Goal: Complete application form

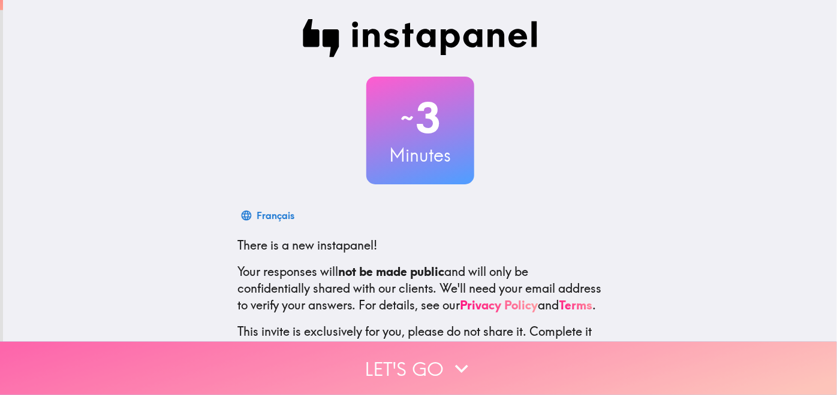
click at [412, 364] on button "Let's go" at bounding box center [418, 368] width 837 height 53
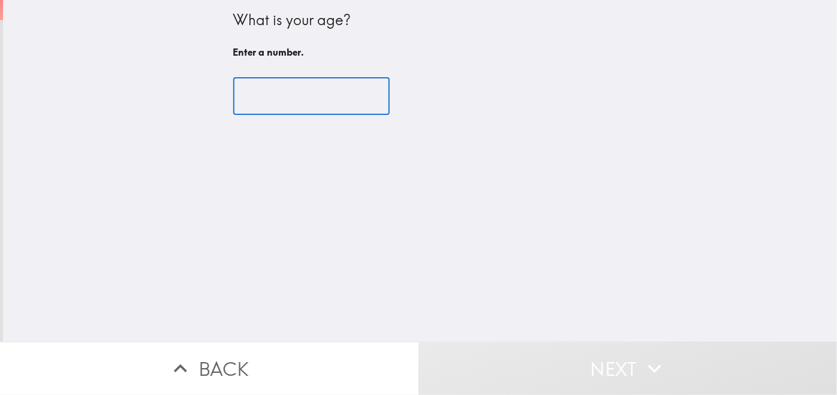
drag, startPoint x: 285, startPoint y: 101, endPoint x: 285, endPoint y: 93, distance: 7.2
click at [285, 101] on input "number" at bounding box center [311, 96] width 156 height 37
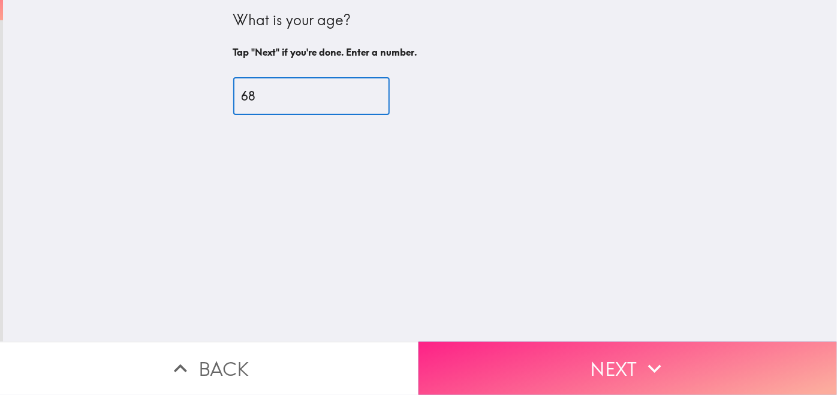
type input "68"
click at [628, 357] on button "Next" at bounding box center [627, 368] width 418 height 53
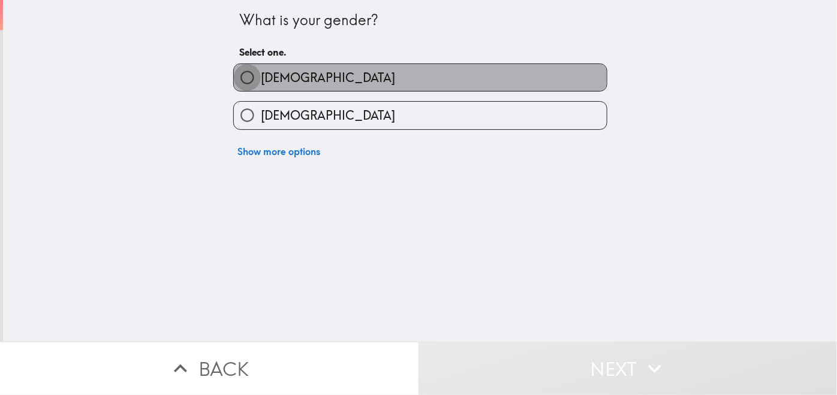
click at [240, 77] on input "[DEMOGRAPHIC_DATA]" at bounding box center [247, 77] width 27 height 27
radio input "true"
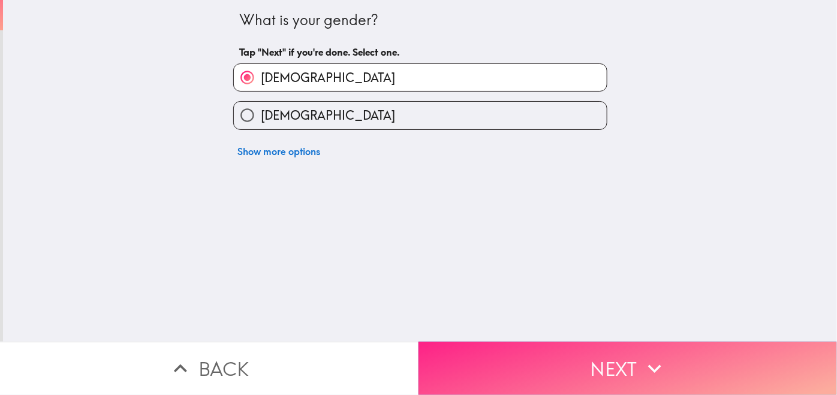
click at [571, 353] on button "Next" at bounding box center [627, 368] width 418 height 53
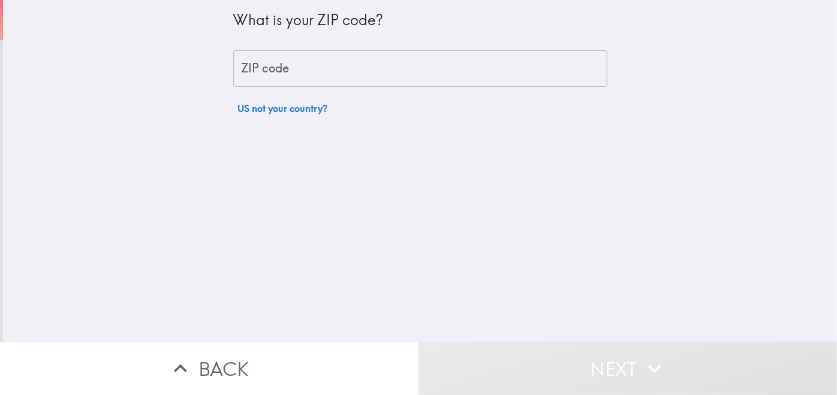
click at [268, 77] on input "ZIP code" at bounding box center [420, 68] width 374 height 37
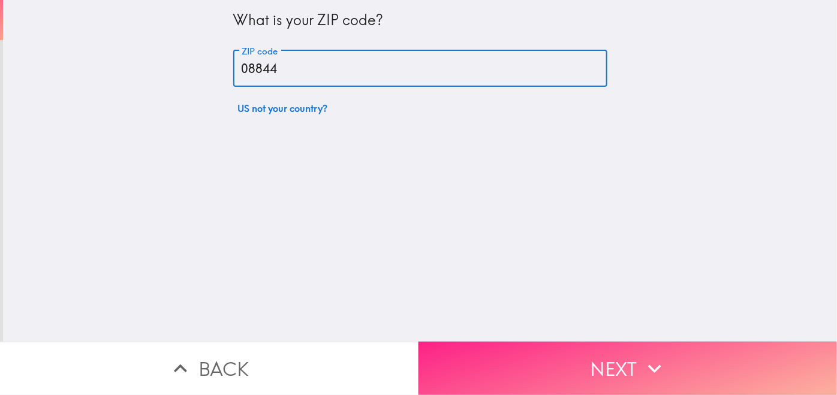
type input "08844"
click at [529, 357] on button "Next" at bounding box center [627, 368] width 418 height 53
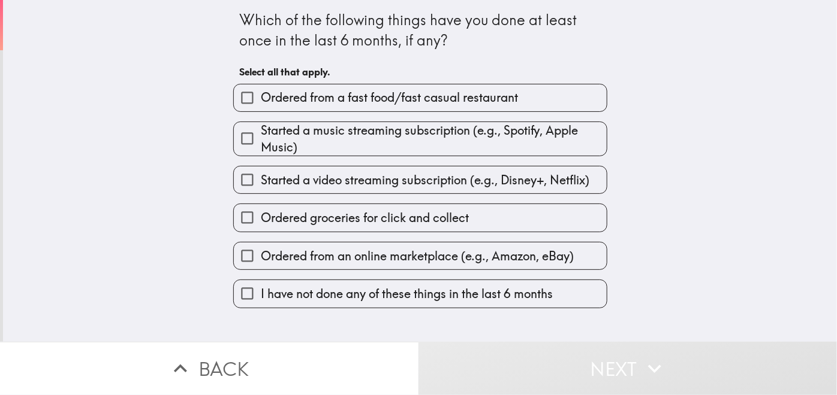
click at [238, 95] on input "Ordered from a fast food/fast casual restaurant" at bounding box center [247, 97] width 27 height 27
checkbox input "true"
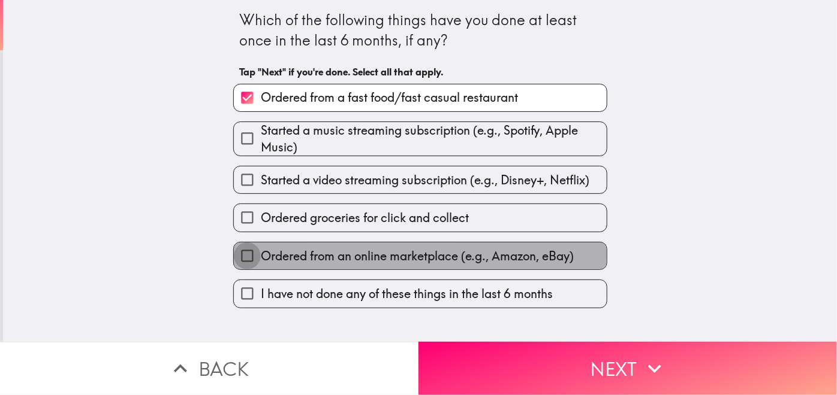
click at [238, 255] on input "Ordered from an online marketplace (e.g., Amazon, eBay)" at bounding box center [247, 256] width 27 height 27
checkbox input "true"
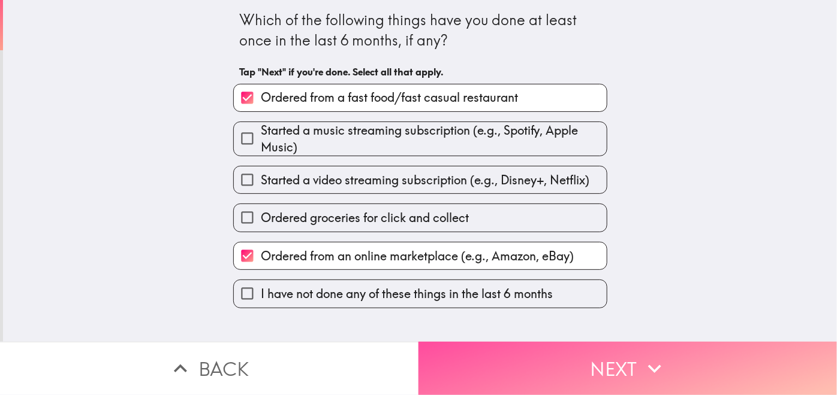
click at [643, 360] on icon "button" at bounding box center [654, 369] width 26 height 26
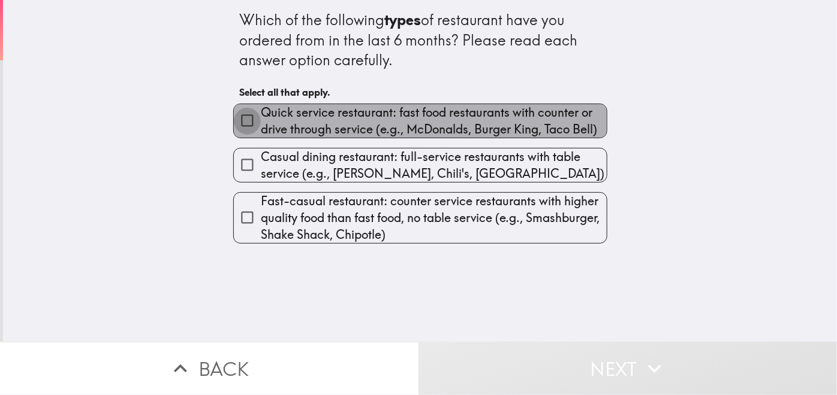
click at [239, 120] on input "Quick service restaurant: fast food restaurants with counter or drive through s…" at bounding box center [247, 120] width 27 height 27
checkbox input "true"
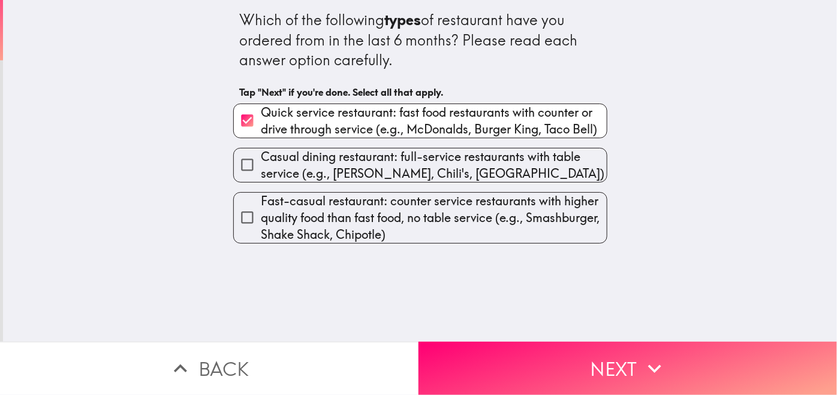
click at [241, 162] on input "Casual dining restaurant: full-service restaurants with table service (e.g., [P…" at bounding box center [247, 165] width 27 height 27
checkbox input "true"
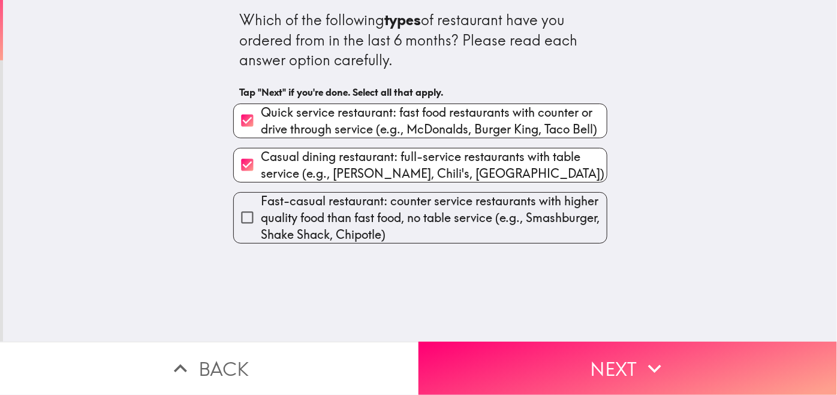
click at [574, 362] on button "Next" at bounding box center [627, 368] width 418 height 53
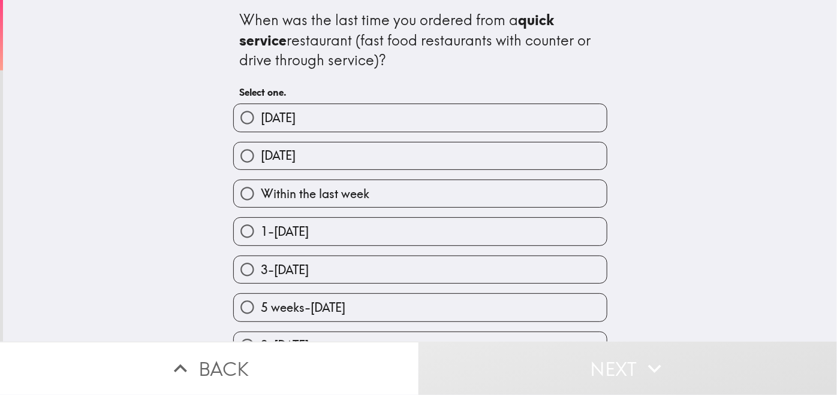
click at [240, 192] on input "Within the last week" at bounding box center [247, 193] width 27 height 27
radio input "true"
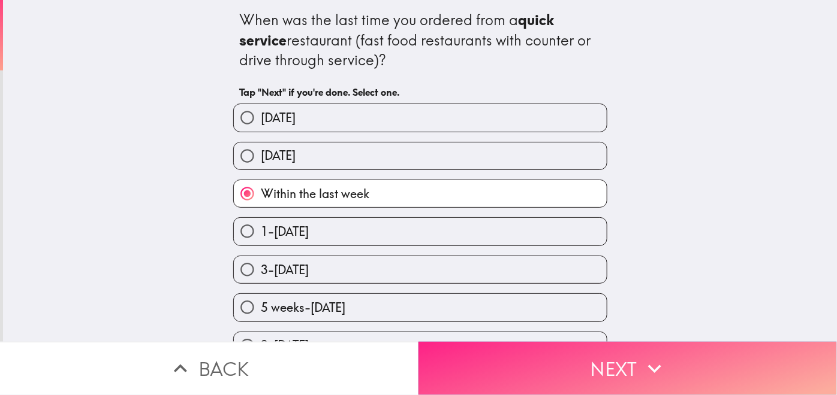
click at [574, 360] on button "Next" at bounding box center [627, 368] width 418 height 53
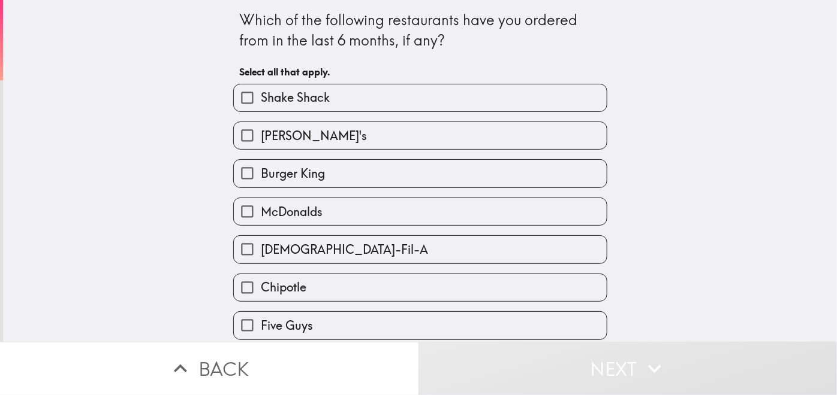
click at [234, 248] on input "[DEMOGRAPHIC_DATA]-Fil-A" at bounding box center [247, 249] width 27 height 27
checkbox input "true"
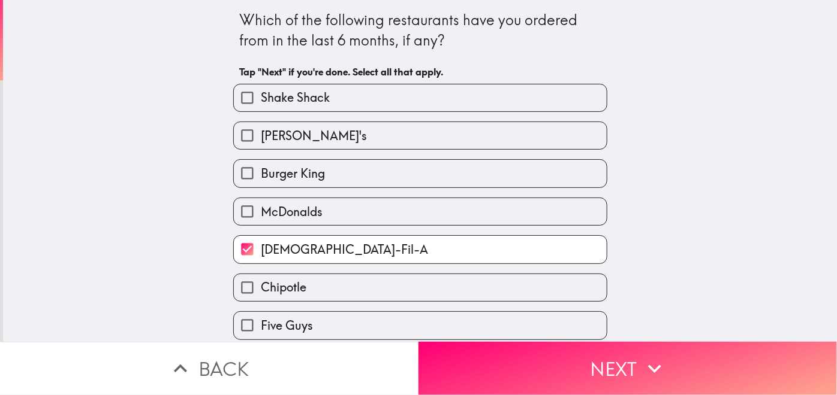
scroll to position [80, 0]
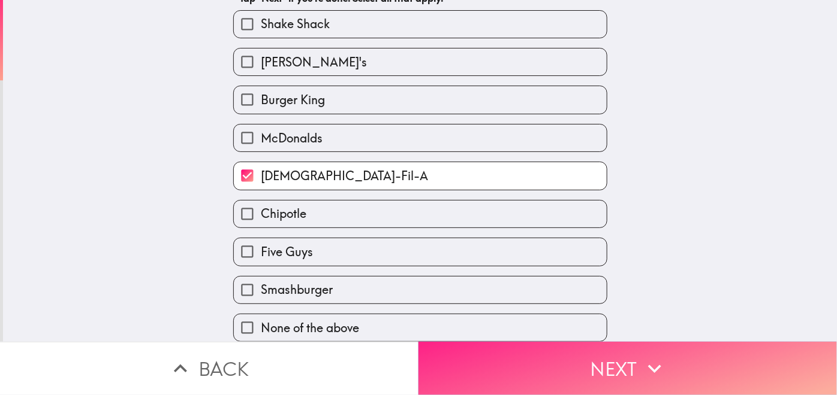
click at [620, 365] on button "Next" at bounding box center [627, 368] width 418 height 53
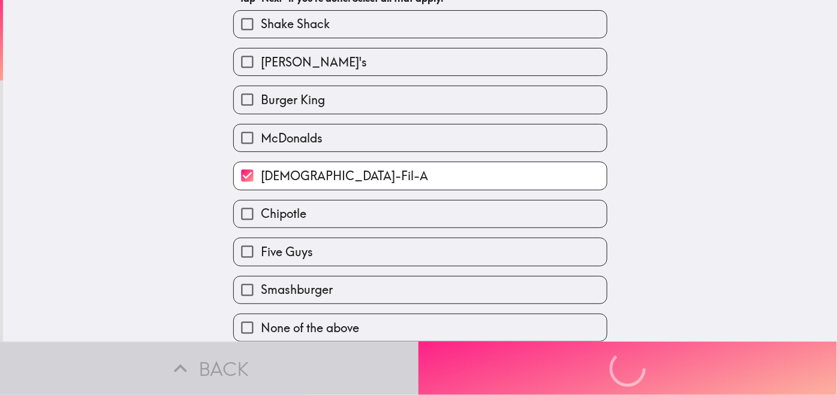
scroll to position [0, 0]
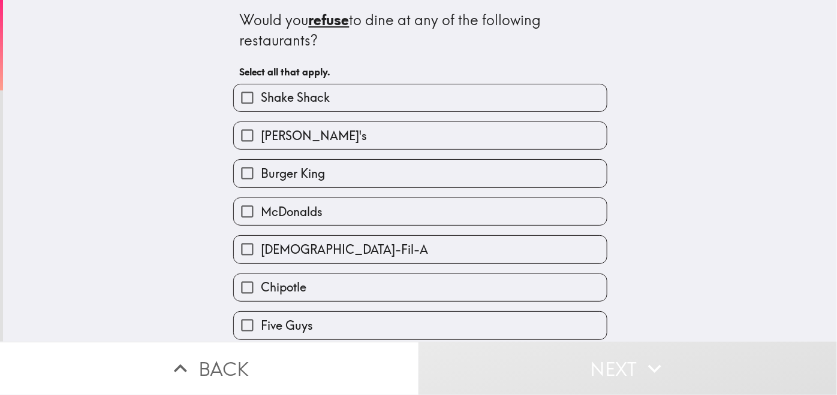
scroll to position [80, 0]
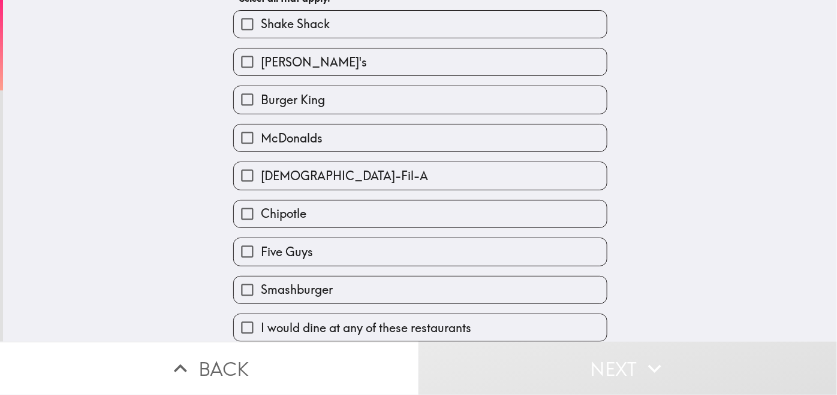
click at [235, 319] on input "I would dine at any of these restaurants" at bounding box center [247, 328] width 27 height 27
checkbox input "true"
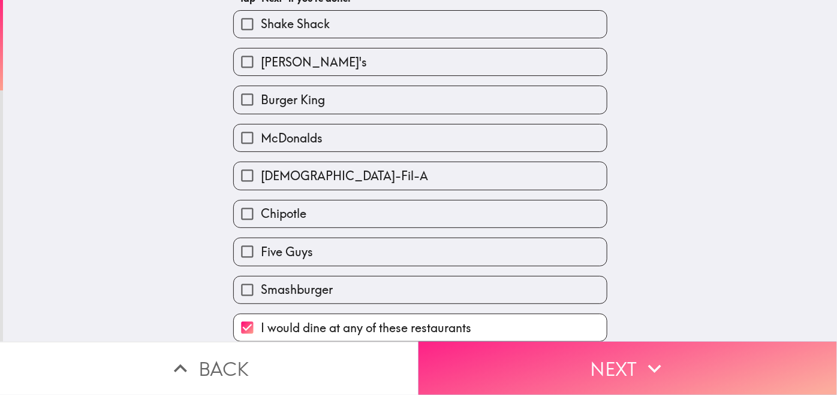
click at [545, 346] on button "Next" at bounding box center [627, 368] width 418 height 53
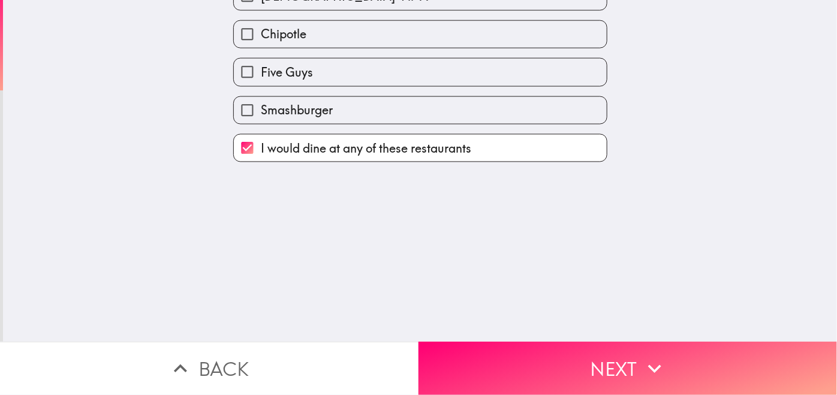
scroll to position [0, 0]
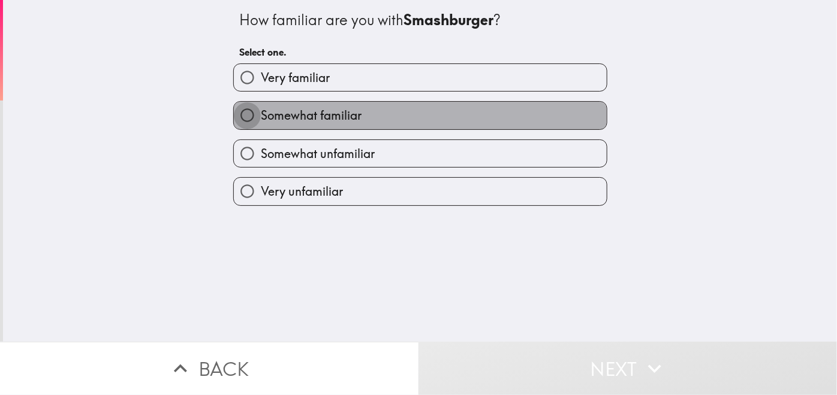
click at [236, 115] on input "Somewhat familiar" at bounding box center [247, 115] width 27 height 27
radio input "true"
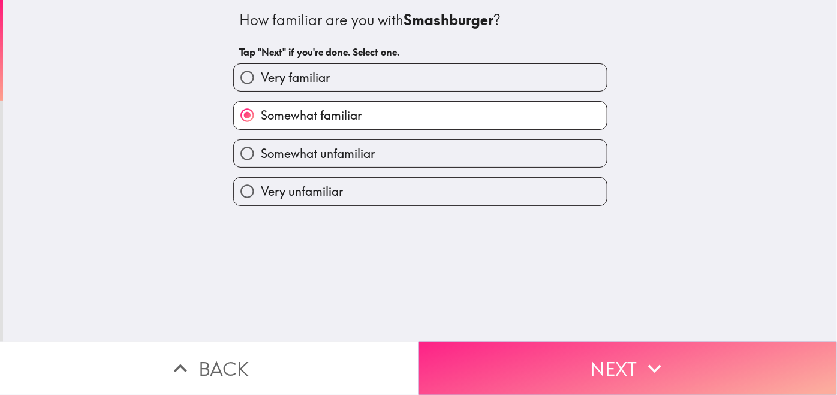
click at [591, 361] on button "Next" at bounding box center [627, 368] width 418 height 53
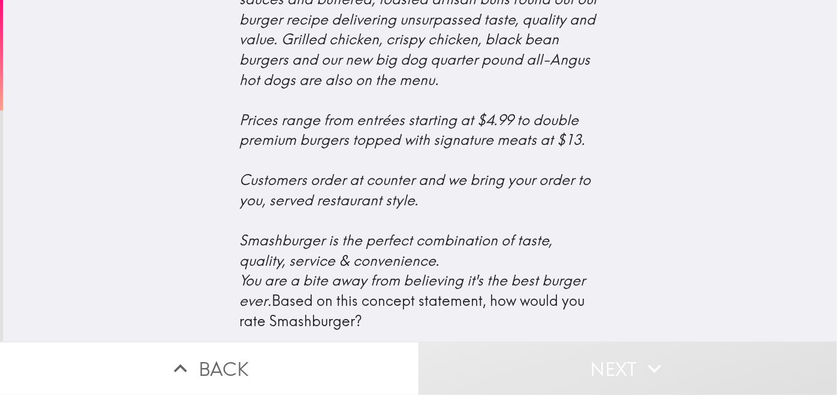
scroll to position [552, 0]
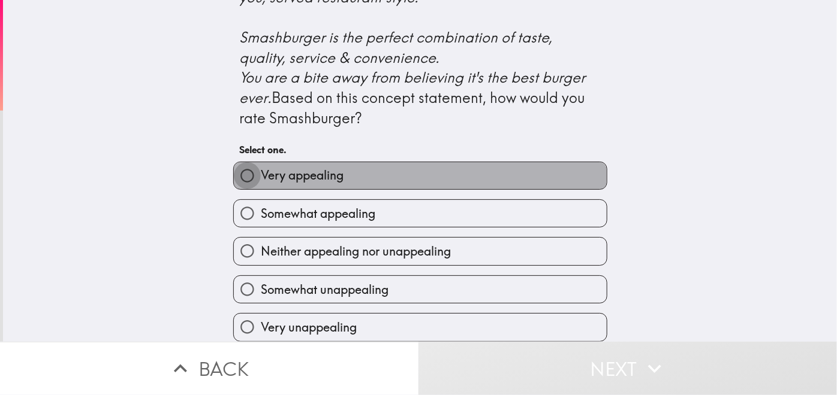
click at [239, 167] on input "Very appealing" at bounding box center [247, 175] width 27 height 27
radio input "true"
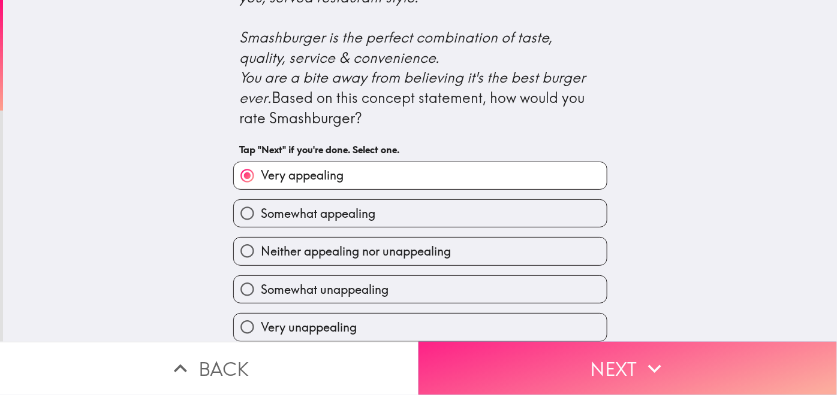
click at [653, 365] on icon "button" at bounding box center [654, 369] width 13 height 8
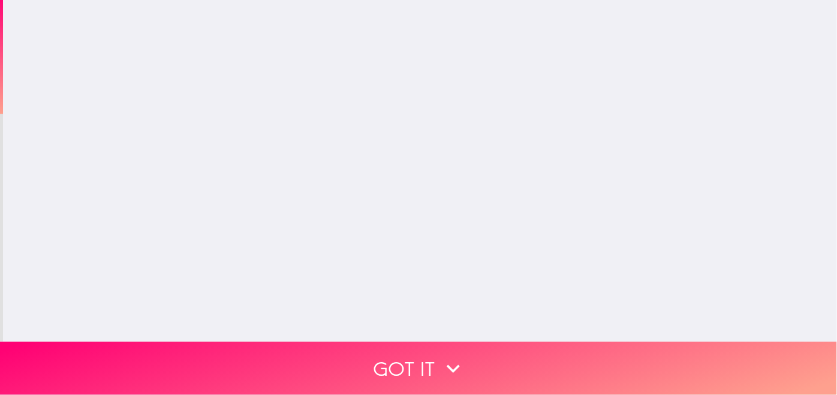
scroll to position [0, 0]
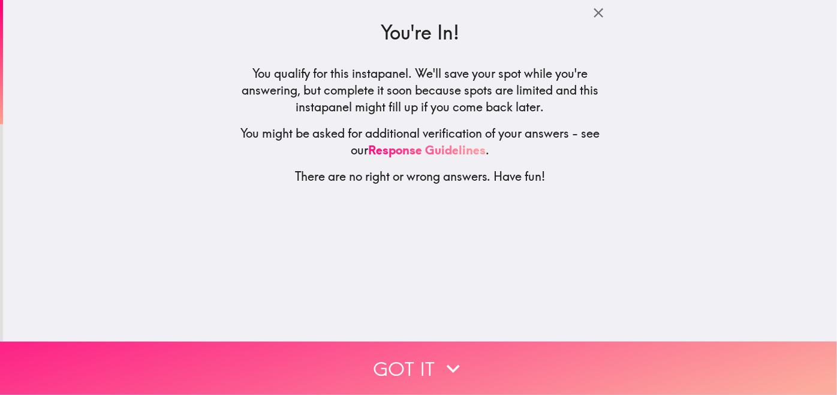
click at [421, 358] on button "Got it" at bounding box center [418, 368] width 837 height 53
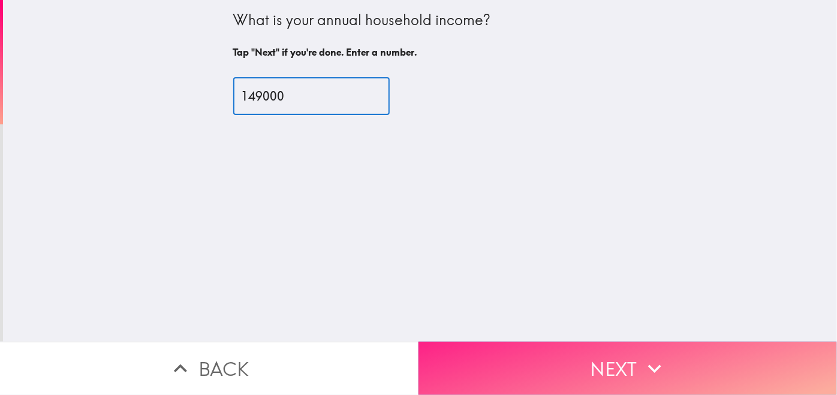
type input "149000"
click at [653, 356] on icon "button" at bounding box center [654, 369] width 26 height 26
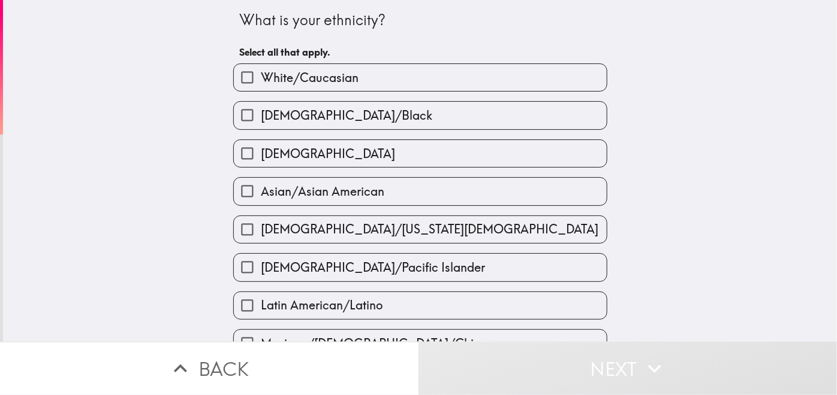
click at [239, 73] on input "White/Caucasian" at bounding box center [247, 77] width 27 height 27
checkbox input "true"
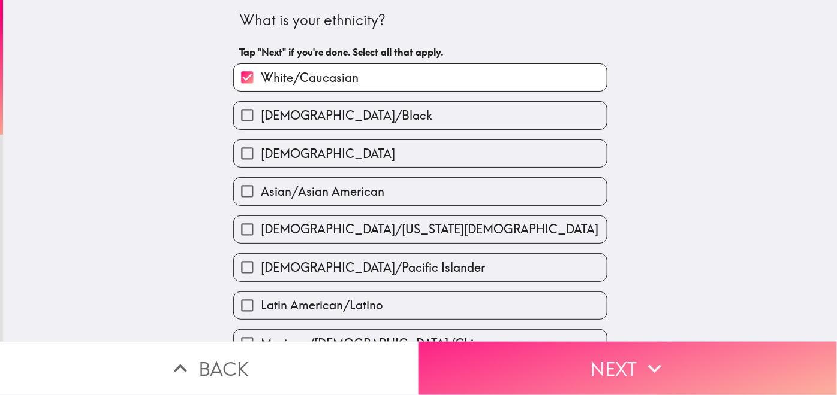
click at [535, 358] on button "Next" at bounding box center [627, 368] width 418 height 53
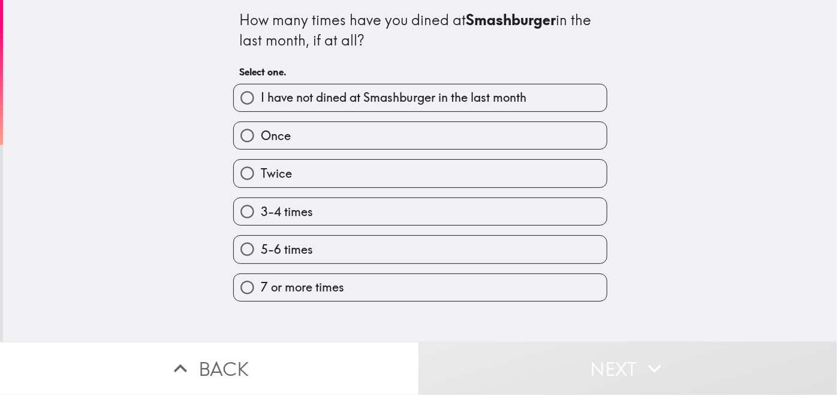
click at [235, 95] on input "I have not dined at Smashburger in the last month" at bounding box center [247, 97] width 27 height 27
radio input "true"
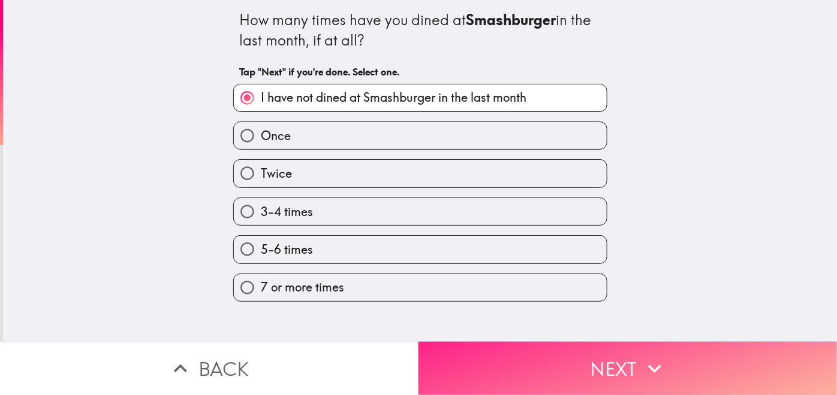
click at [614, 362] on button "Next" at bounding box center [627, 368] width 418 height 53
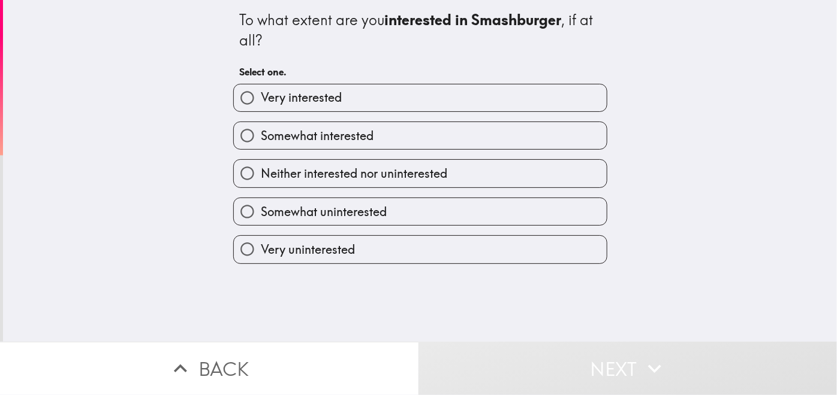
click at [239, 134] on input "Somewhat interested" at bounding box center [247, 135] width 27 height 27
radio input "true"
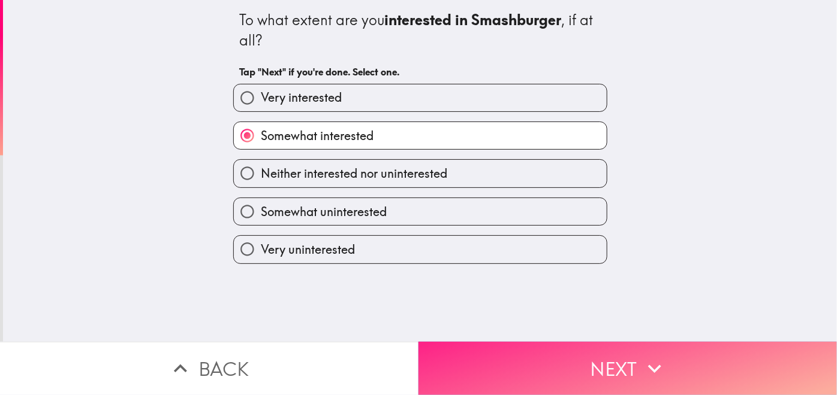
click at [569, 360] on button "Next" at bounding box center [627, 368] width 418 height 53
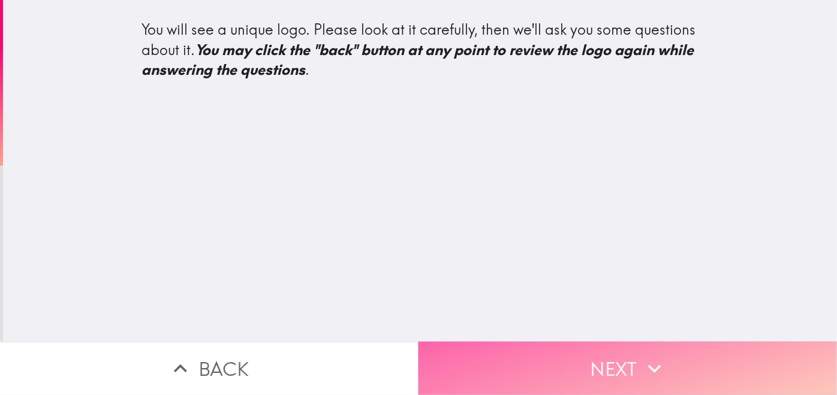
click at [538, 345] on button "Next" at bounding box center [627, 368] width 418 height 53
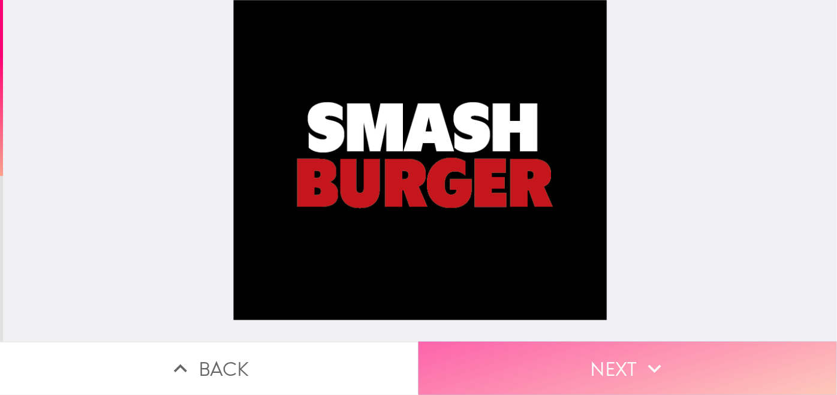
click at [536, 350] on button "Next" at bounding box center [627, 368] width 418 height 53
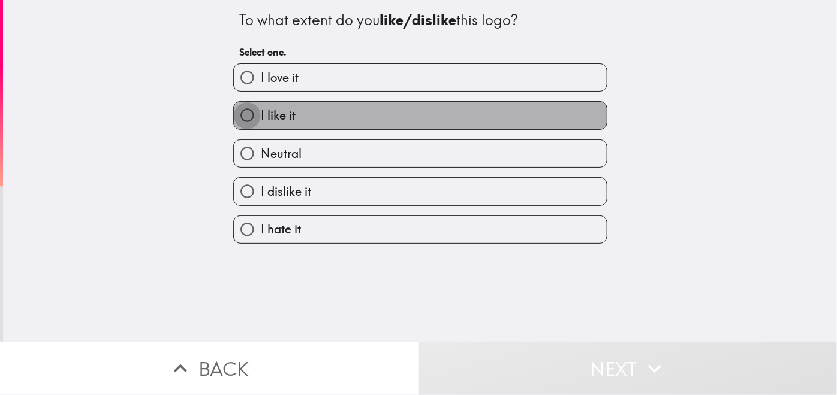
click at [238, 116] on input "I like it" at bounding box center [247, 115] width 27 height 27
radio input "true"
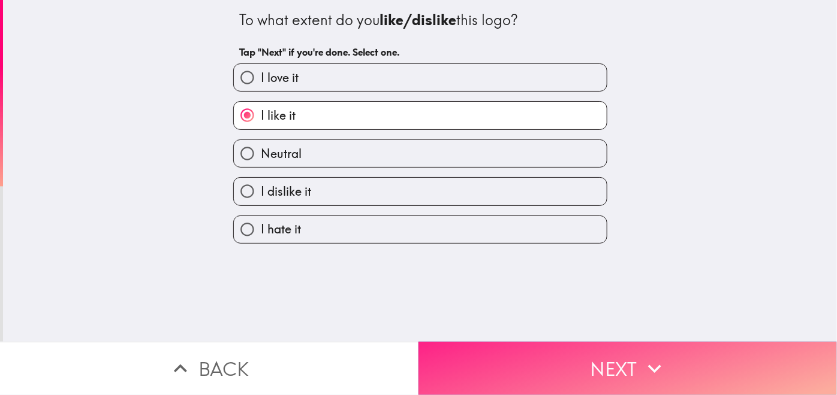
click at [555, 364] on button "Next" at bounding box center [627, 368] width 418 height 53
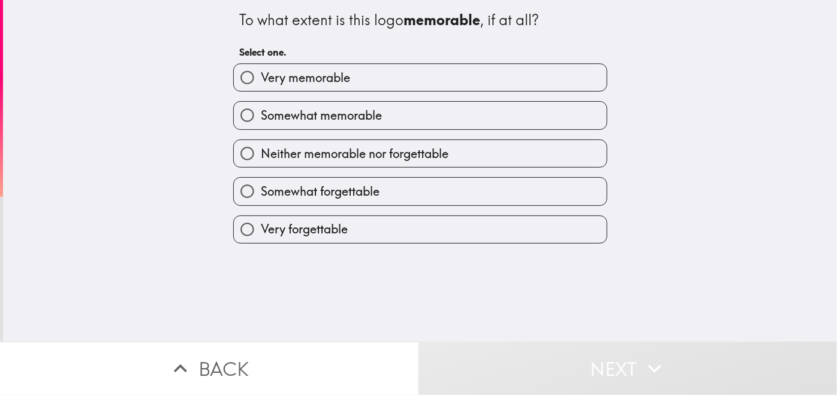
click at [235, 151] on input "Neither memorable nor forgettable" at bounding box center [247, 153] width 27 height 27
radio input "true"
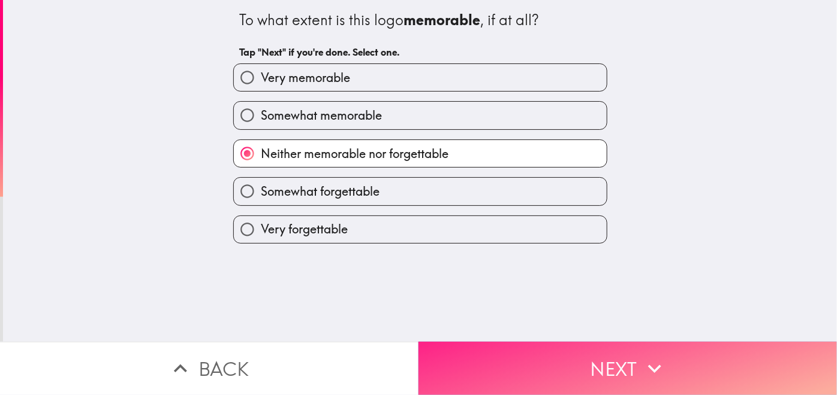
click at [564, 357] on button "Next" at bounding box center [627, 368] width 418 height 53
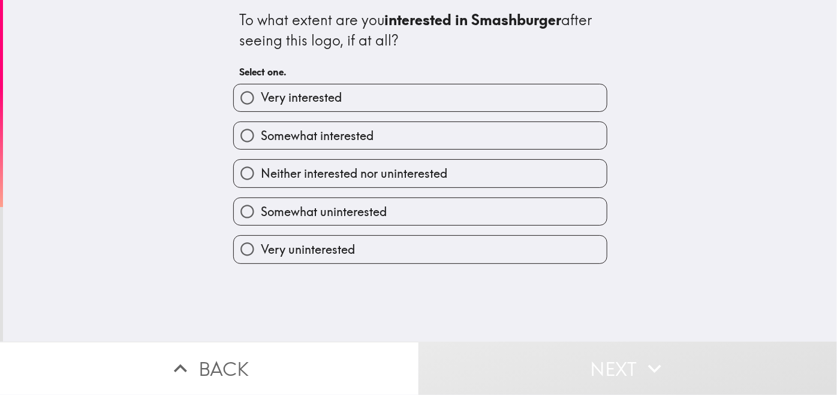
click at [235, 170] on input "Neither interested nor uninterested" at bounding box center [247, 173] width 27 height 27
radio input "true"
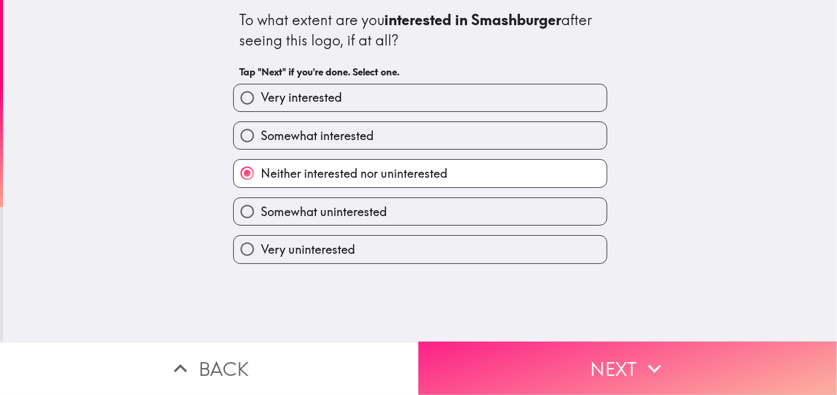
click at [578, 359] on button "Next" at bounding box center [627, 368] width 418 height 53
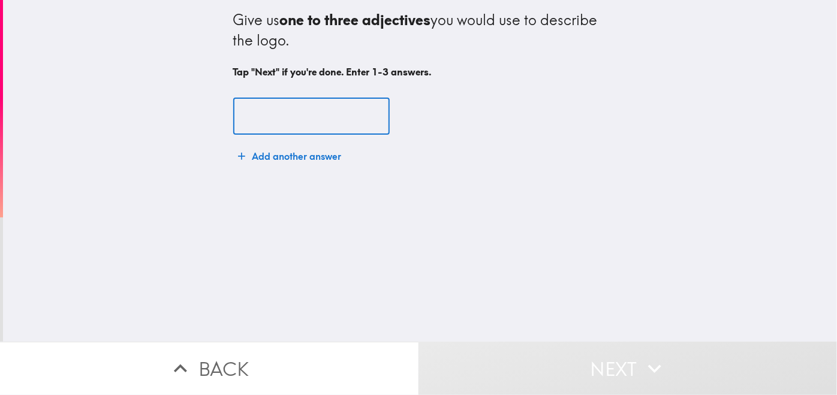
click at [237, 105] on input "text" at bounding box center [311, 116] width 156 height 37
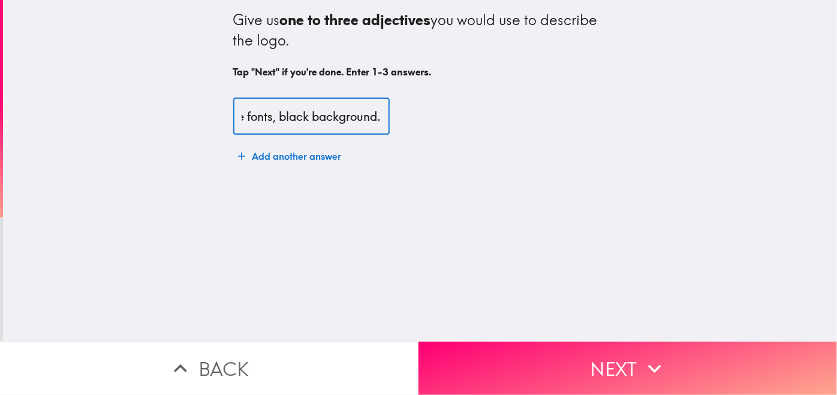
scroll to position [0, 114]
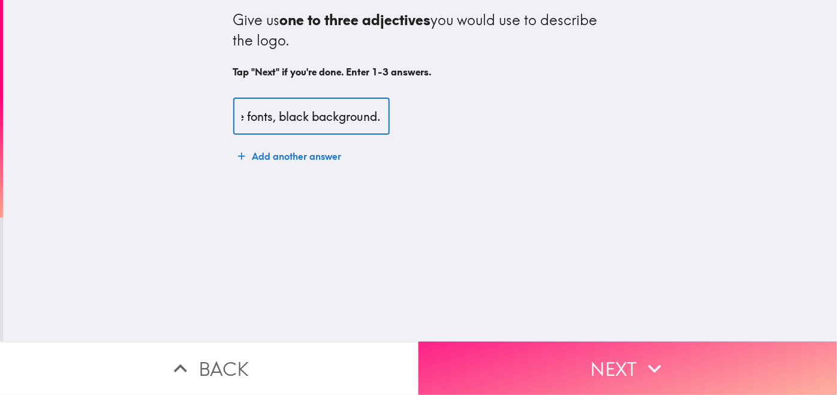
type input "Pretty basic, simple fonts, black background."
click at [555, 367] on button "Next" at bounding box center [627, 368] width 418 height 53
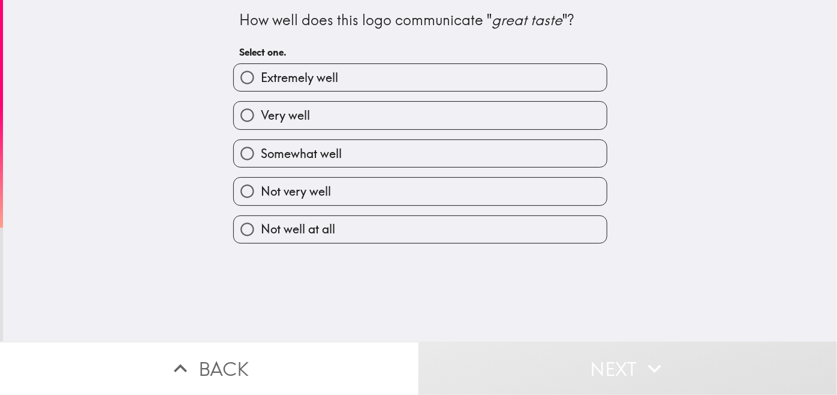
click at [237, 187] on input "Not very well" at bounding box center [247, 191] width 27 height 27
radio input "true"
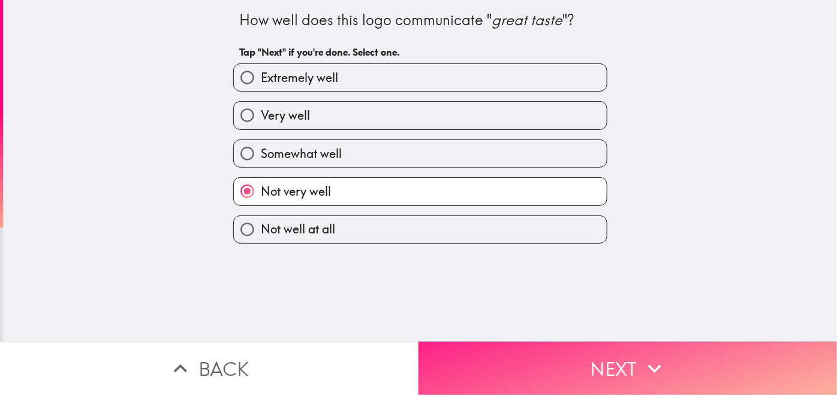
click at [585, 357] on button "Next" at bounding box center [627, 368] width 418 height 53
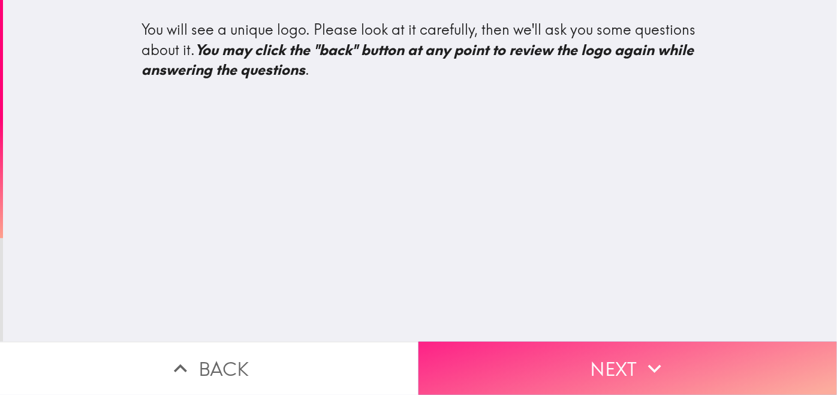
click at [561, 350] on button "Next" at bounding box center [627, 368] width 418 height 53
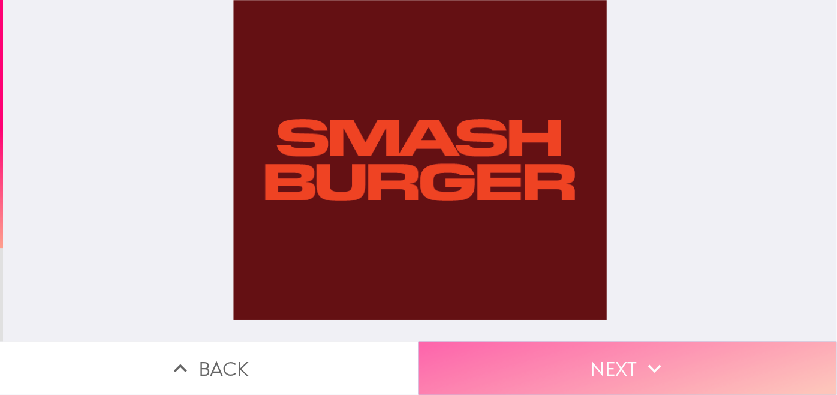
click at [561, 355] on button "Next" at bounding box center [627, 368] width 418 height 53
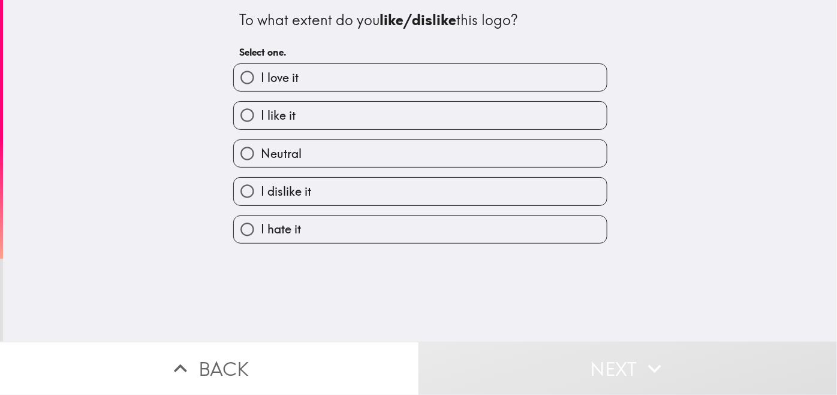
click at [238, 113] on input "I like it" at bounding box center [247, 115] width 27 height 27
radio input "true"
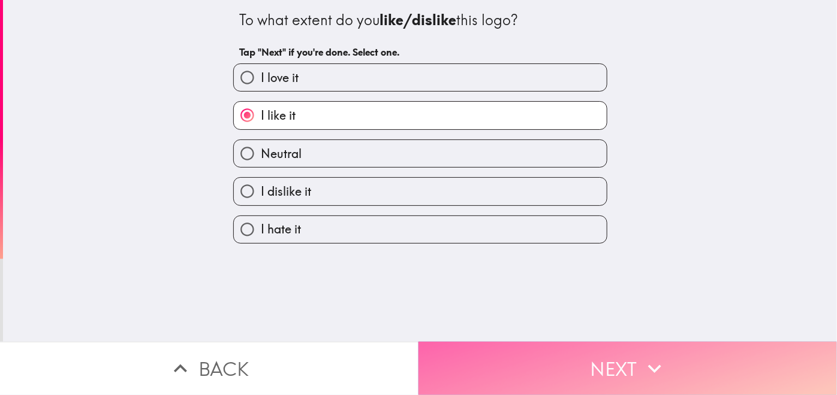
click at [534, 349] on button "Next" at bounding box center [627, 368] width 418 height 53
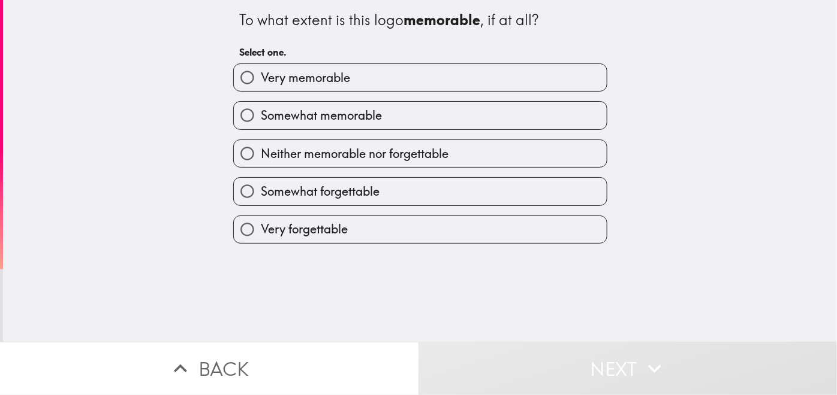
click at [238, 150] on input "Neither memorable nor forgettable" at bounding box center [247, 153] width 27 height 27
radio input "true"
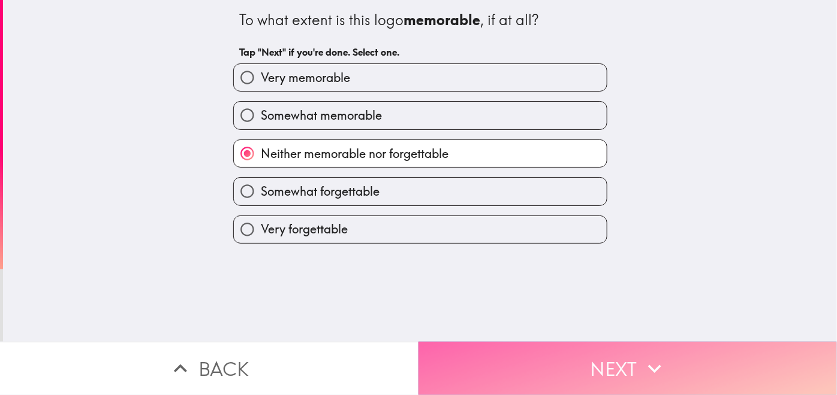
click at [521, 352] on button "Next" at bounding box center [627, 368] width 418 height 53
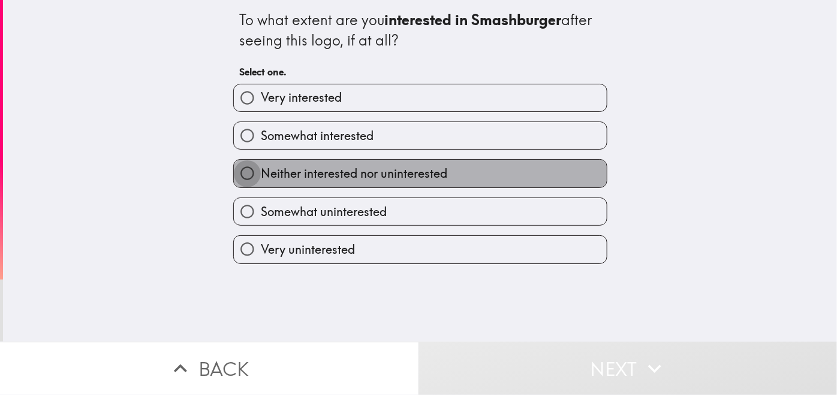
click at [236, 174] on input "Neither interested nor uninterested" at bounding box center [247, 173] width 27 height 27
radio input "true"
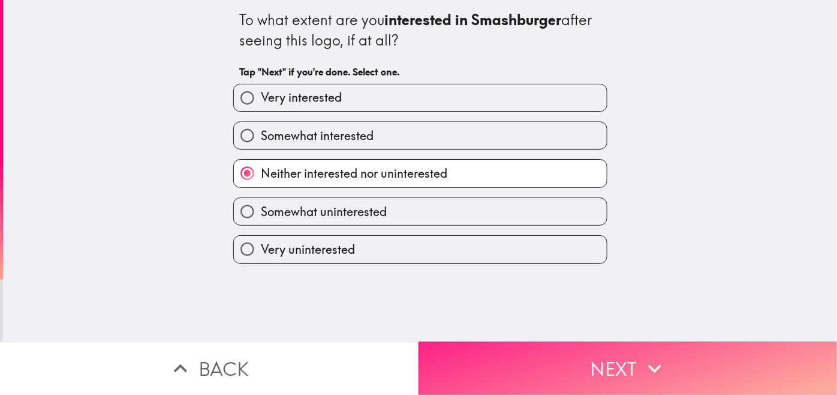
click at [514, 347] on button "Next" at bounding box center [627, 368] width 418 height 53
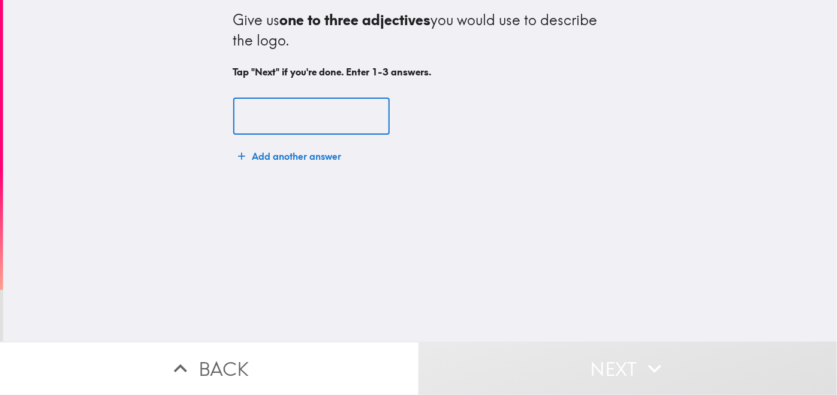
click at [256, 110] on input "text" at bounding box center [311, 116] width 156 height 37
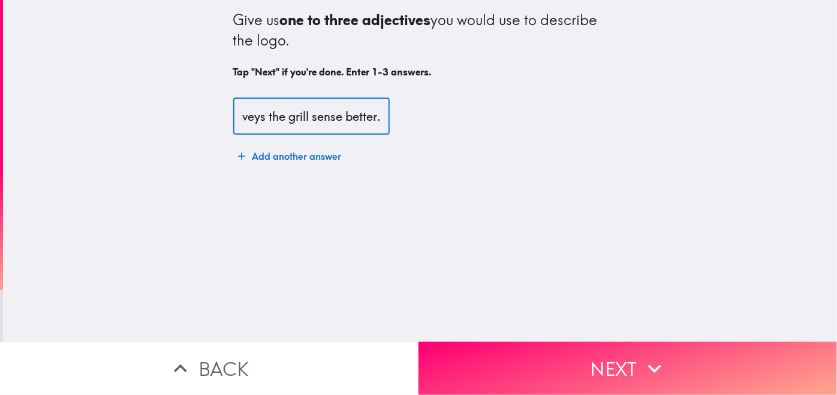
scroll to position [0, 162]
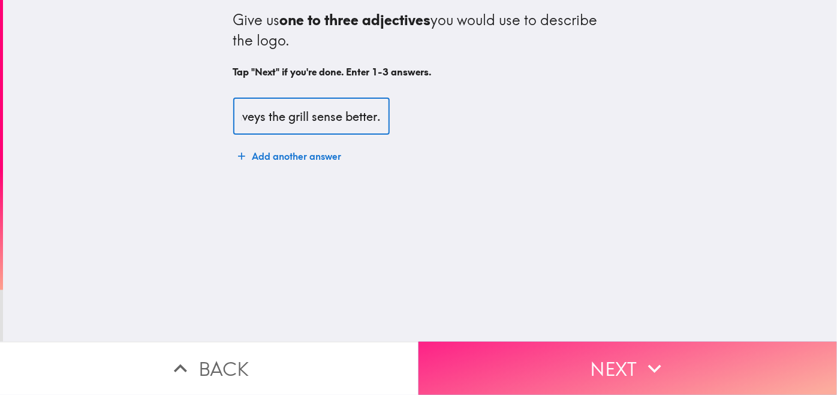
type input "A little more interesting, conveys the grill sense better."
click at [590, 350] on button "Next" at bounding box center [627, 368] width 418 height 53
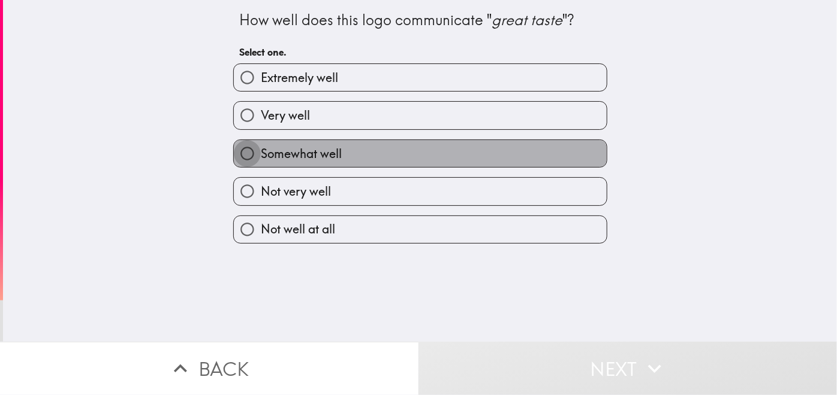
click at [238, 149] on input "Somewhat well" at bounding box center [247, 153] width 27 height 27
radio input "true"
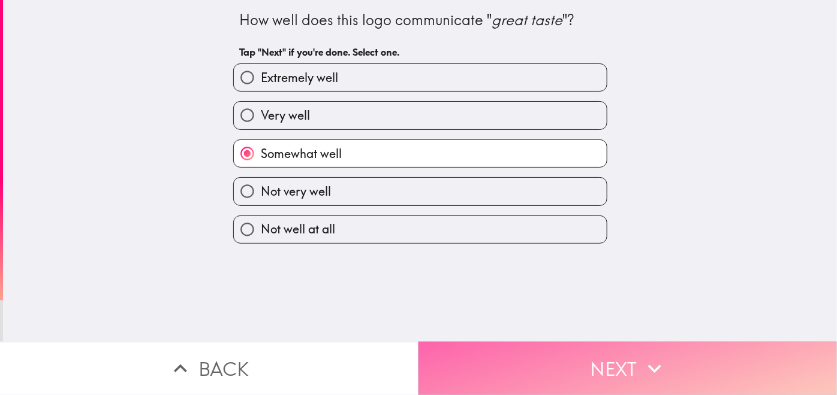
click at [566, 351] on button "Next" at bounding box center [627, 368] width 418 height 53
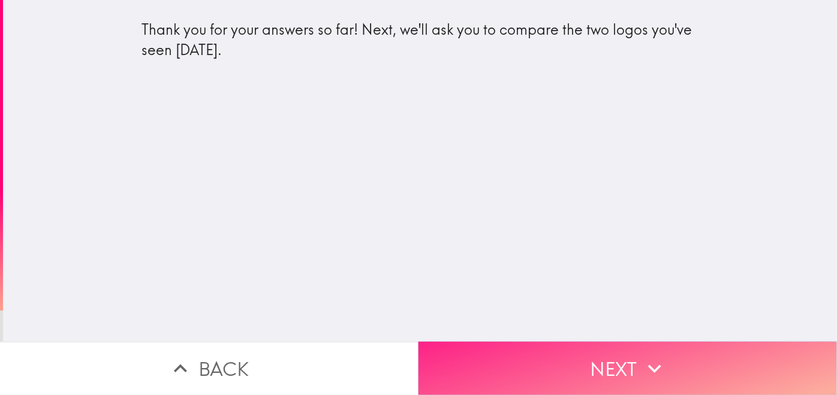
click at [552, 359] on button "Next" at bounding box center [627, 368] width 418 height 53
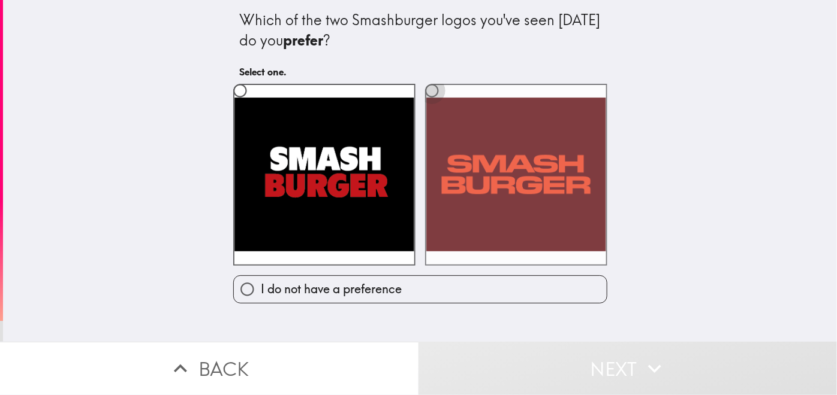
click at [424, 90] on input "radio" at bounding box center [431, 90] width 27 height 27
radio input "true"
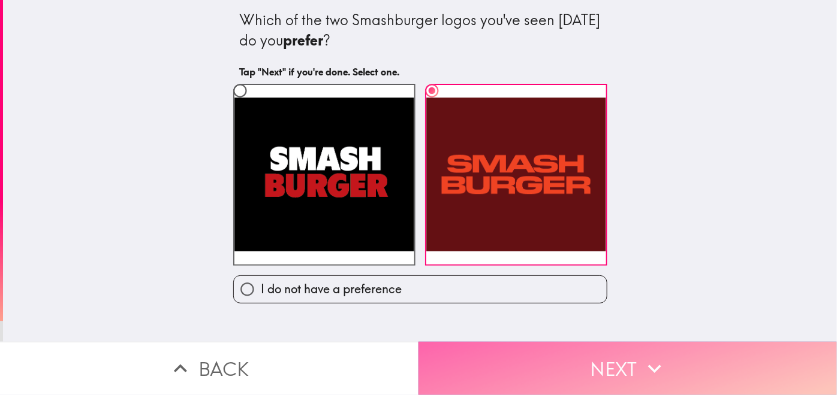
click at [518, 373] on button "Next" at bounding box center [627, 368] width 418 height 53
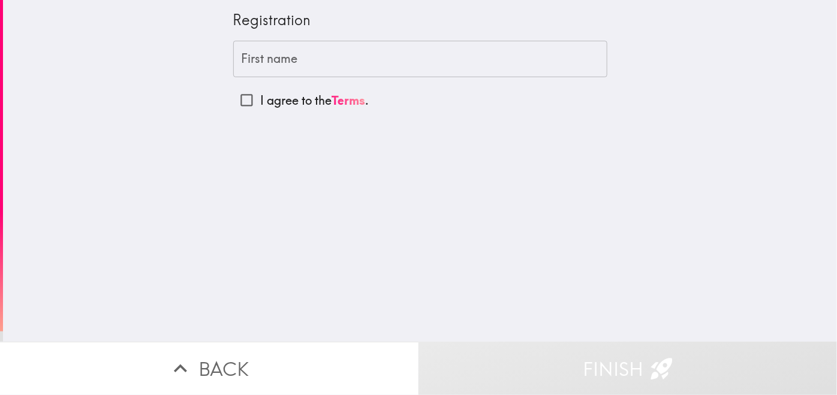
click at [251, 66] on input "First name" at bounding box center [420, 59] width 374 height 37
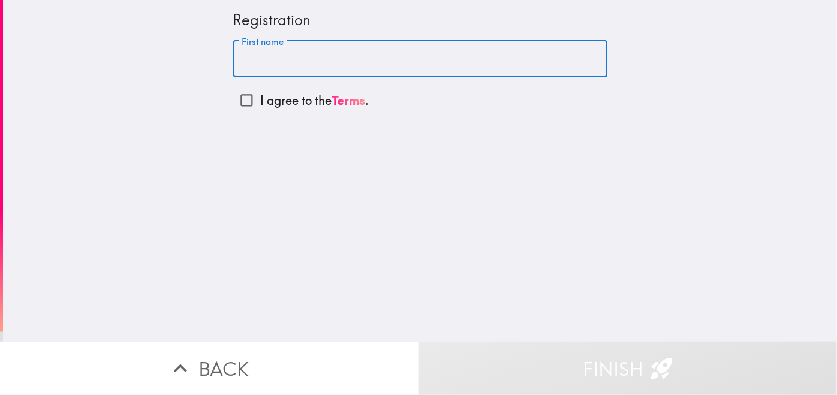
type input "[PERSON_NAME]"
click at [238, 101] on input "I agree to the Terms ." at bounding box center [246, 100] width 27 height 27
checkbox input "true"
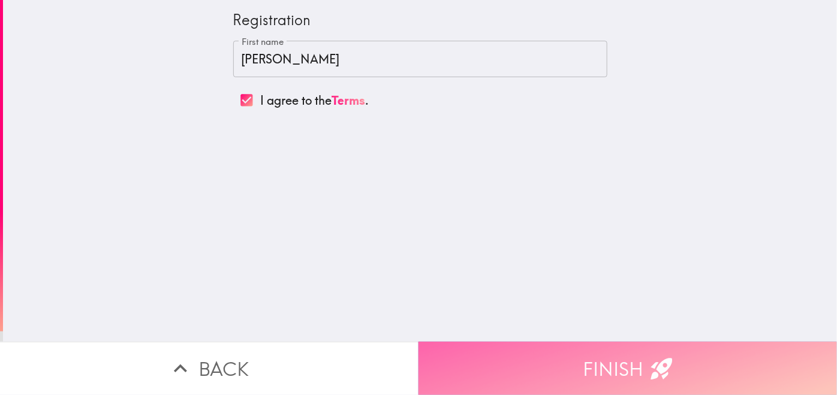
click at [562, 352] on button "Finish" at bounding box center [627, 368] width 418 height 53
